Goal: Transaction & Acquisition: Purchase product/service

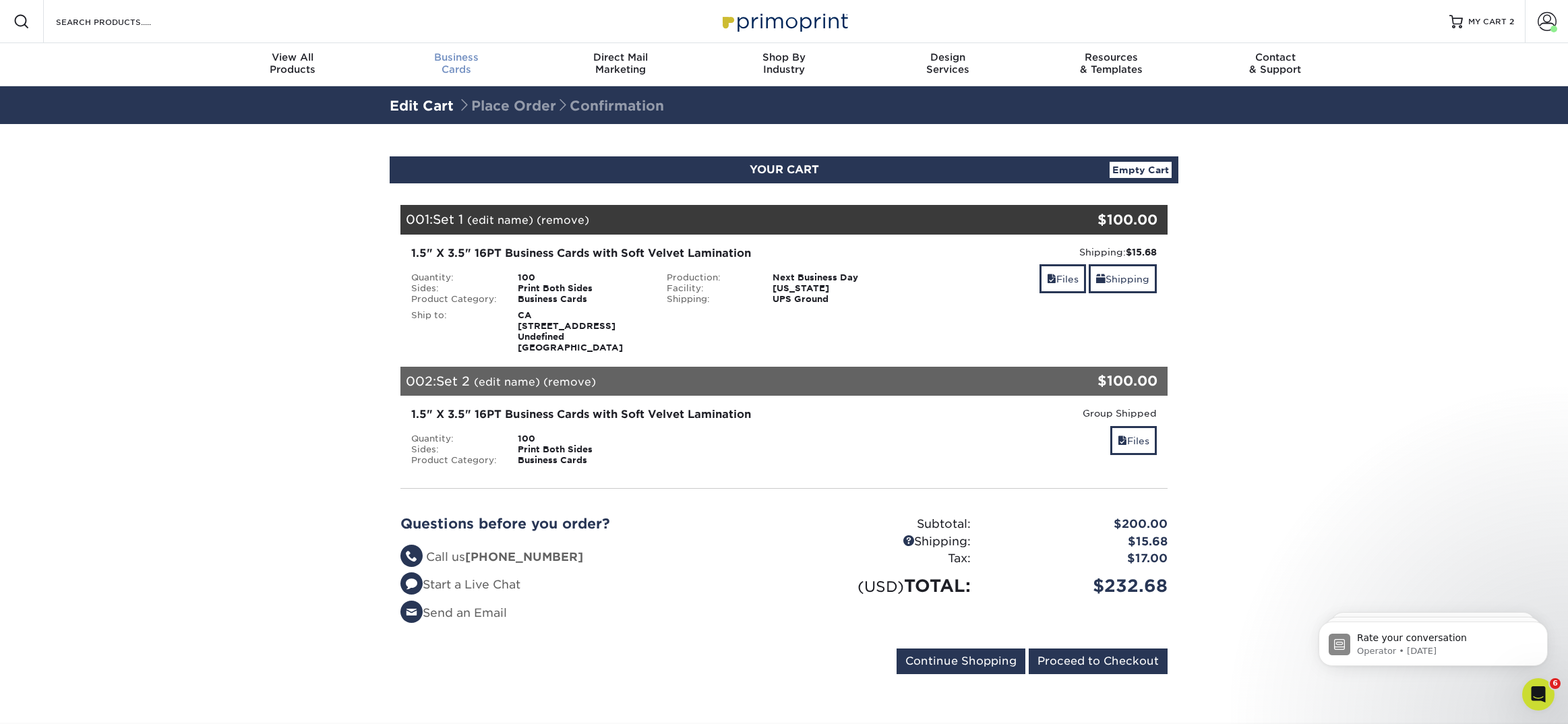
click at [467, 60] on span "Business" at bounding box center [456, 58] width 164 height 12
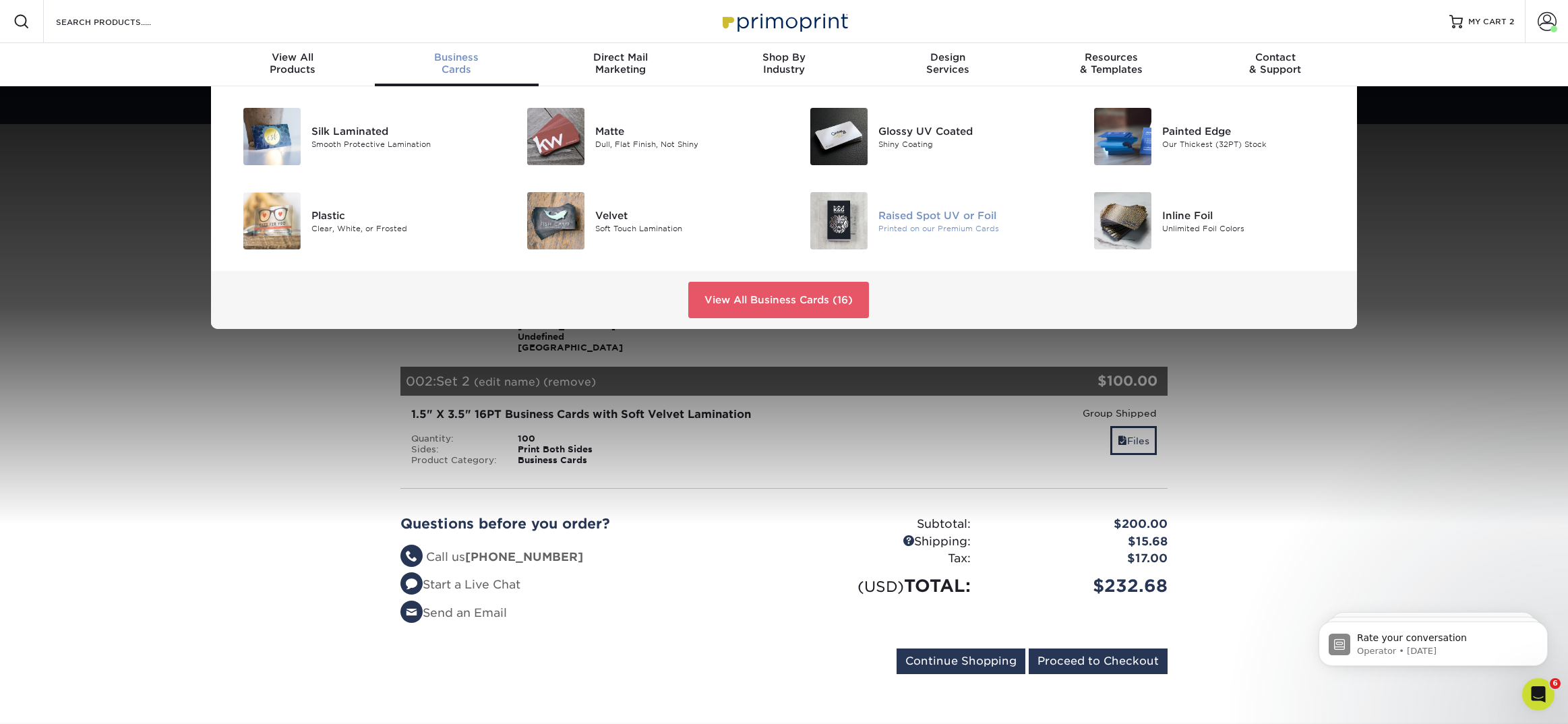
click at [904, 213] on div "Raised Spot UV or Foil" at bounding box center [967, 214] width 178 height 15
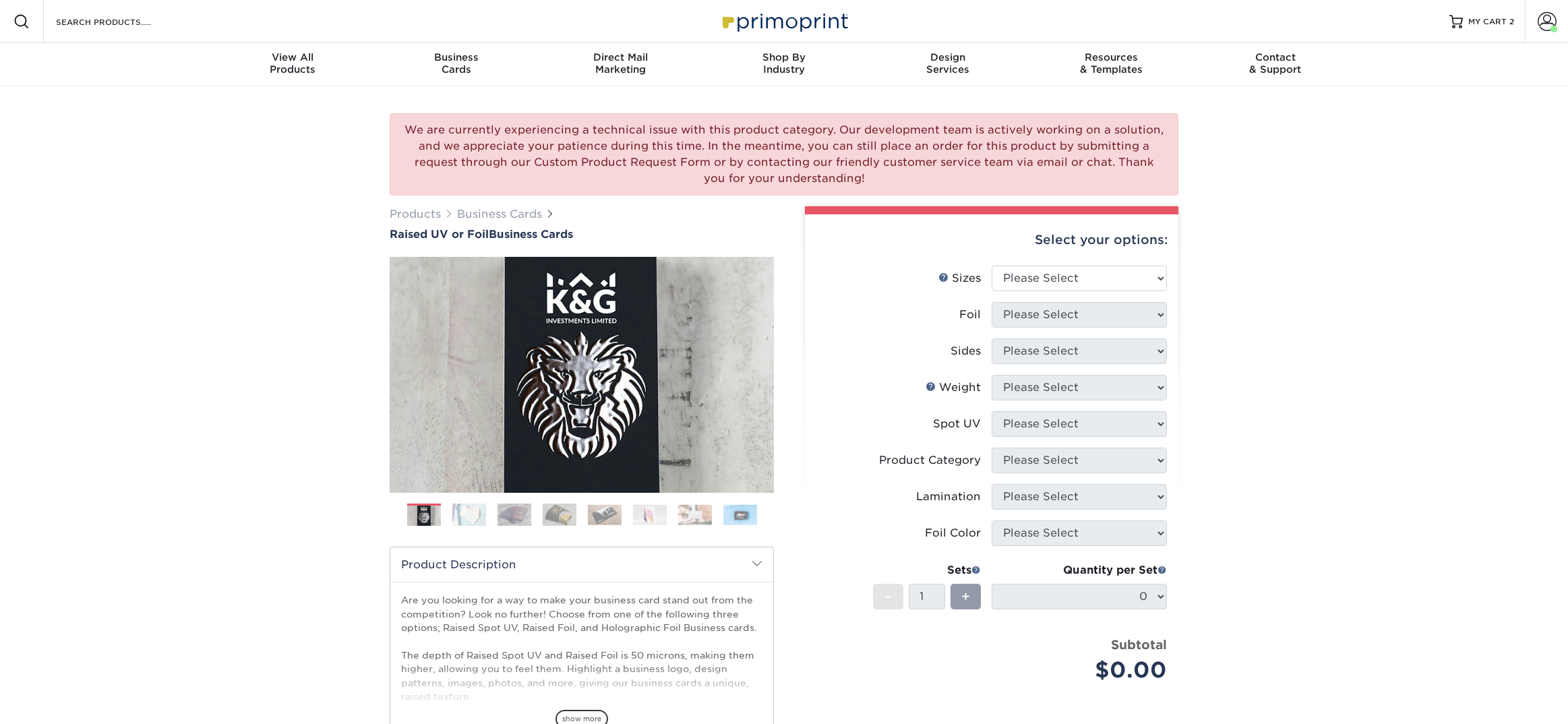
drag, startPoint x: 410, startPoint y: 128, endPoint x: 867, endPoint y: 184, distance: 460.4
click at [867, 184] on div "We are currently experiencing a technical issue with this product category. Our…" at bounding box center [784, 154] width 788 height 83
copy div "We are currently experiencing a technical issue with this product category. Our…"
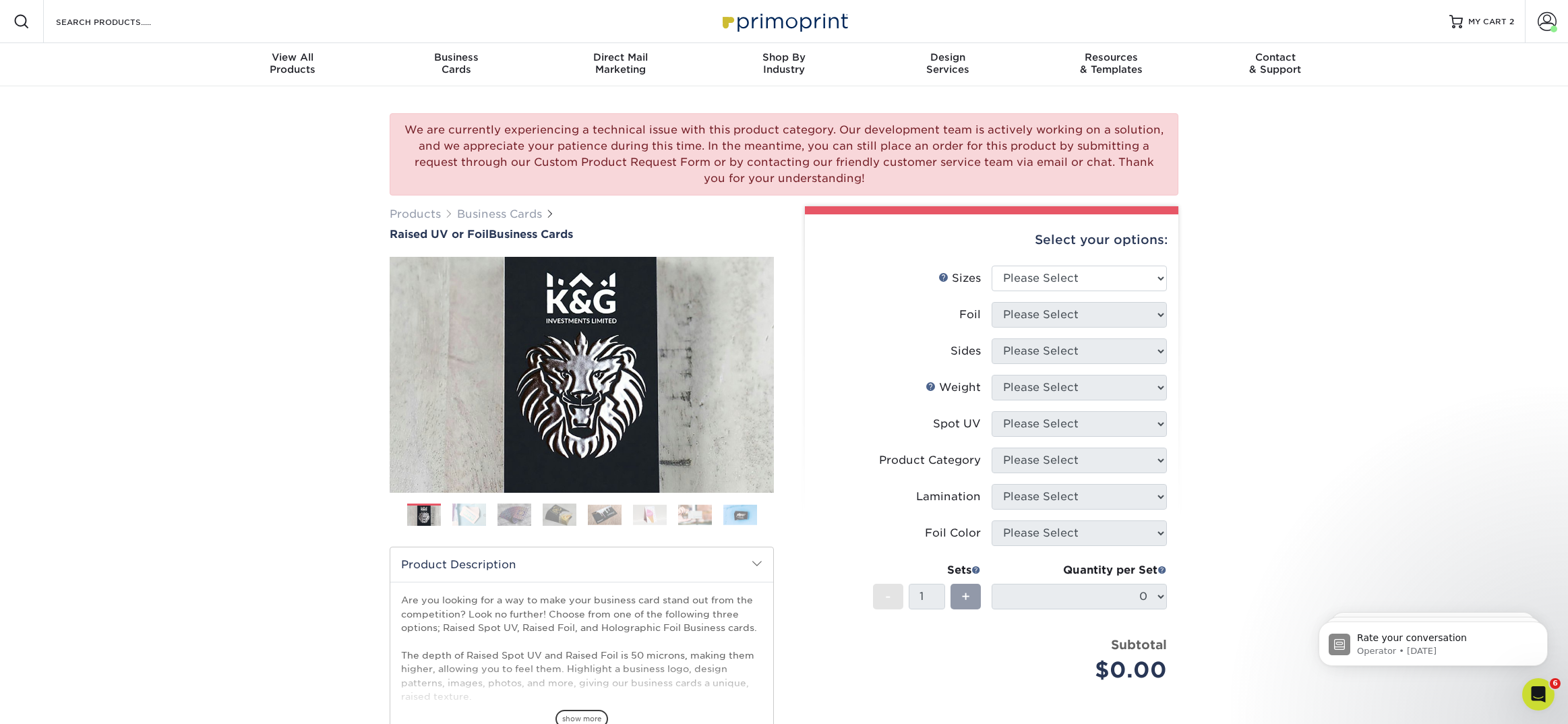
click at [98, 411] on div "We are currently experiencing a technical issue with this product category. Our…" at bounding box center [784, 493] width 1568 height 813
click at [141, 27] on input "Search Products" at bounding box center [120, 21] width 132 height 16
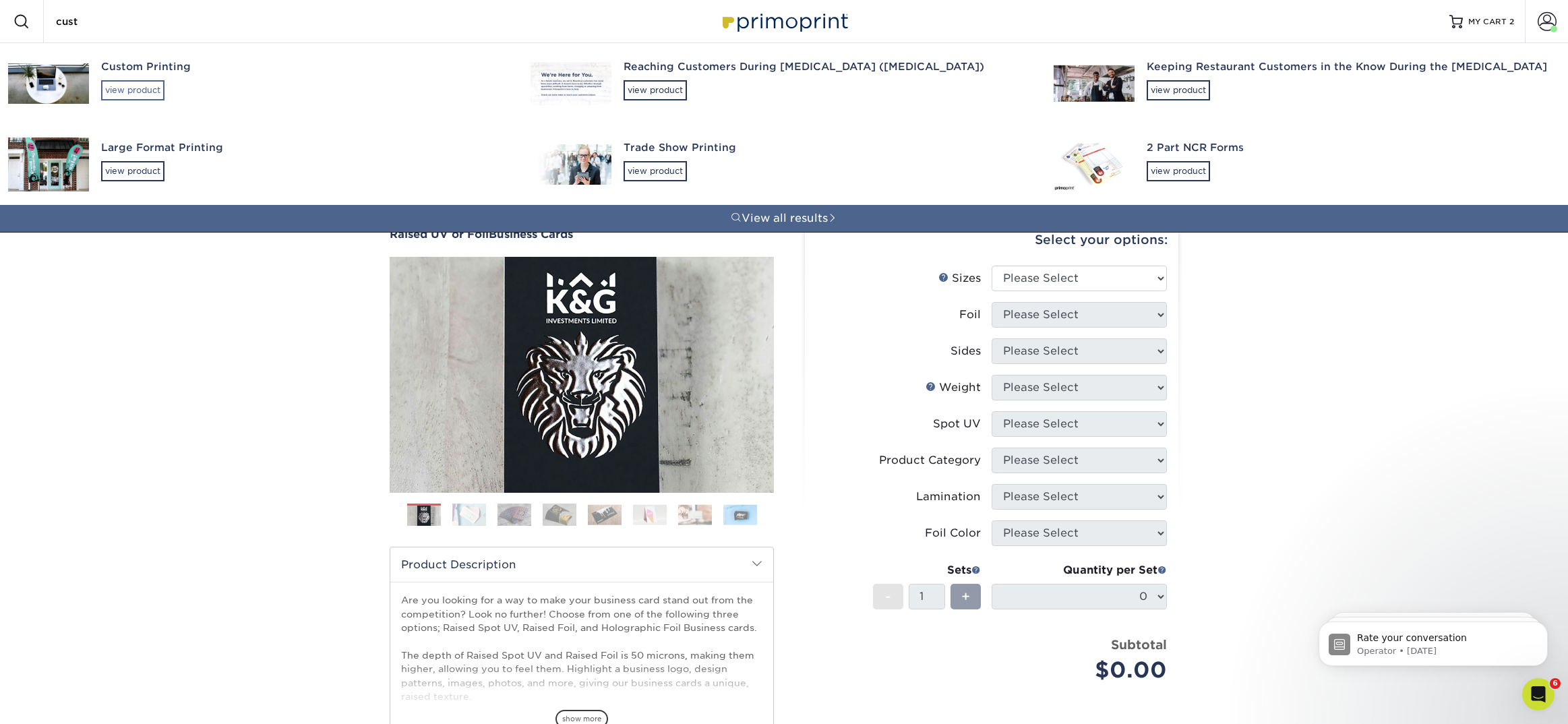
type input "cust"
click at [155, 87] on div "view product" at bounding box center [132, 90] width 63 height 20
